Goal: Task Accomplishment & Management: Use online tool/utility

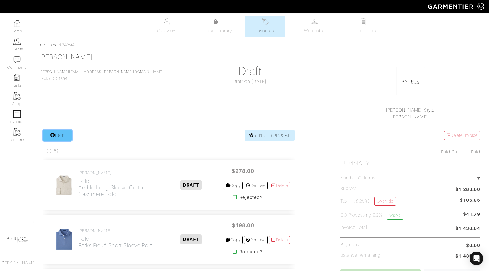
click at [63, 132] on link "Item" at bounding box center [57, 135] width 29 height 11
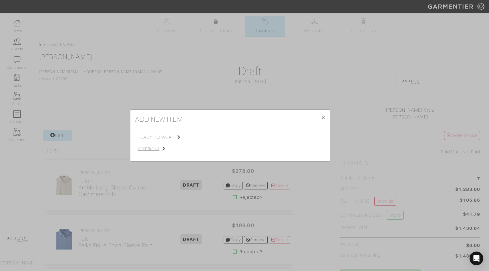
click at [151, 151] on span "services" at bounding box center [166, 148] width 57 height 7
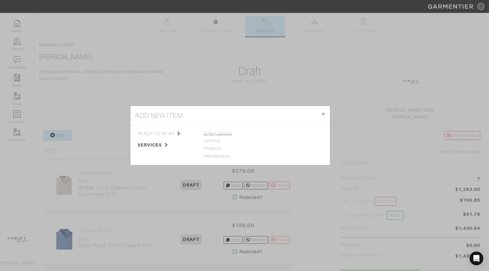
click at [217, 133] on span "Styling Service" at bounding box center [218, 133] width 28 height 5
click at [268, 132] on link "Styling Service" at bounding box center [279, 133] width 28 height 5
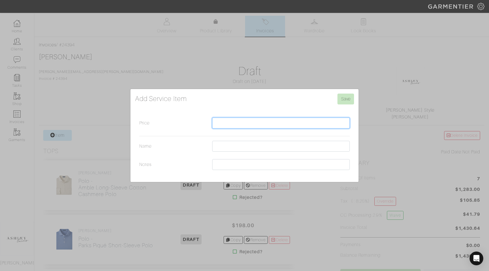
click at [214, 126] on input "Price" at bounding box center [281, 123] width 138 height 11
type input "250.00"
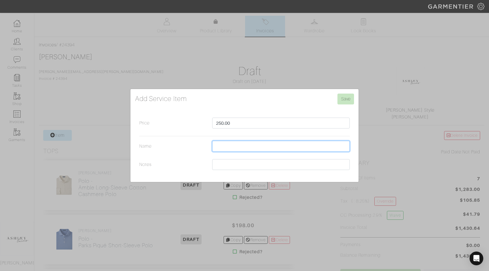
click at [245, 142] on input "Name" at bounding box center [281, 146] width 138 height 11
type input "Styling Service"
click at [346, 95] on input "Save" at bounding box center [345, 99] width 17 height 11
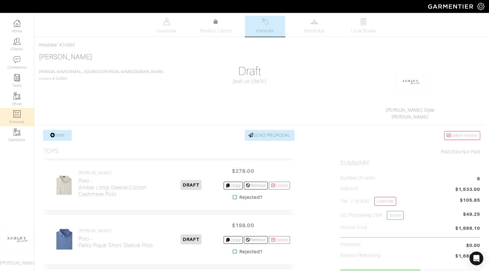
click at [23, 114] on link "Invoices" at bounding box center [17, 117] width 34 height 18
select select
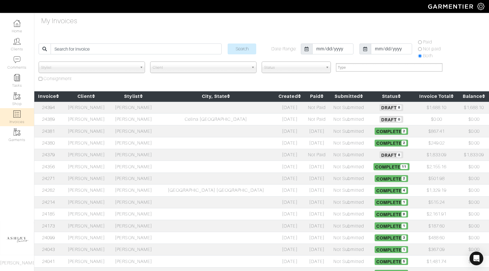
click at [370, 116] on h5 "Draft 0" at bounding box center [391, 119] width 43 height 7
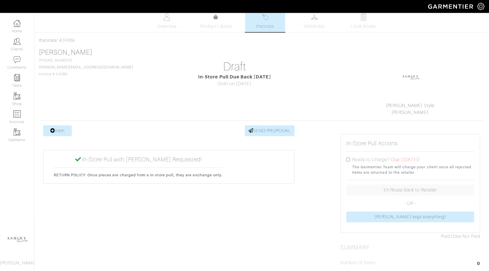
scroll to position [4, 0]
click at [18, 117] on img at bounding box center [16, 113] width 7 height 7
select select
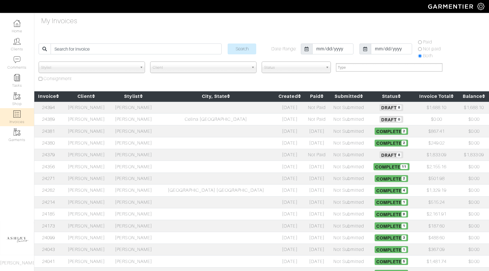
click at [370, 156] on h5 "Draft 8" at bounding box center [391, 154] width 43 height 7
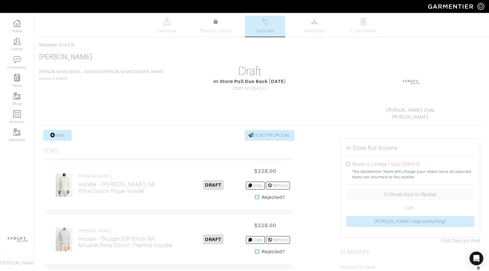
click at [281, 28] on link "Invoices" at bounding box center [265, 26] width 40 height 21
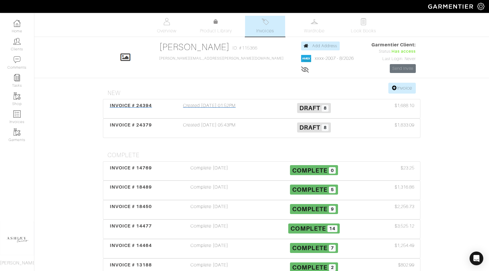
click at [302, 109] on span "Draft" at bounding box center [309, 107] width 21 height 7
